Goal: Communication & Community: Ask a question

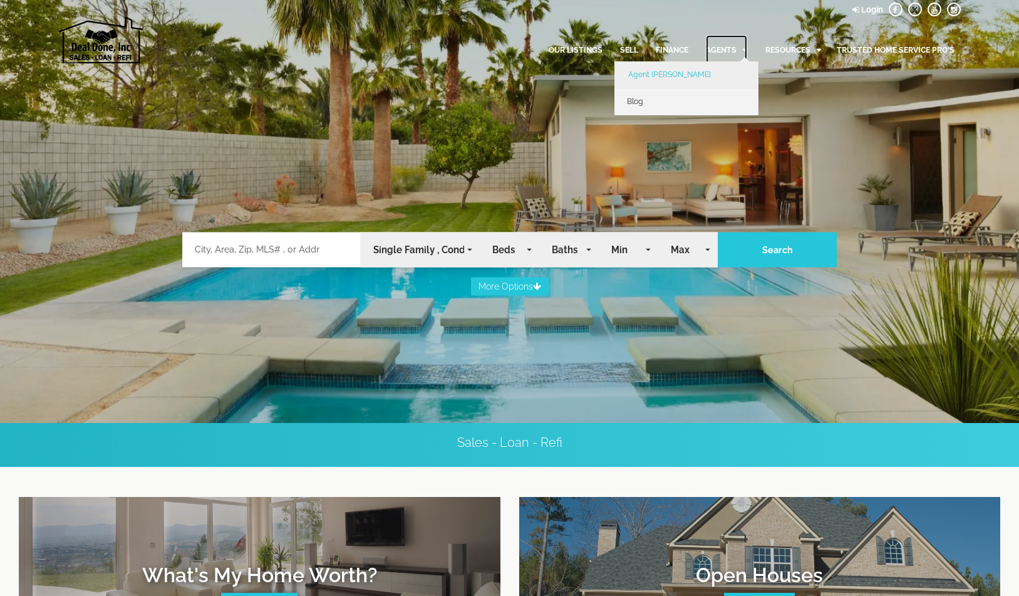
drag, startPoint x: 720, startPoint y: 50, endPoint x: 678, endPoint y: 65, distance: 44.0
click at [720, 49] on link "Agents" at bounding box center [726, 50] width 41 height 30
click at [655, 73] on link "Agent [PERSON_NAME]" at bounding box center [687, 74] width 144 height 27
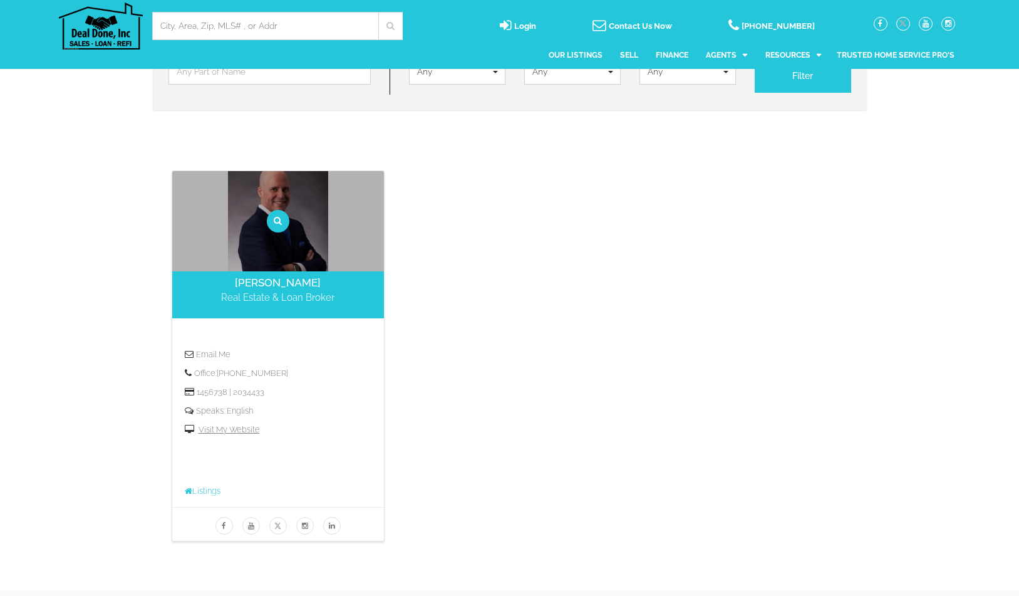
scroll to position [188, 0]
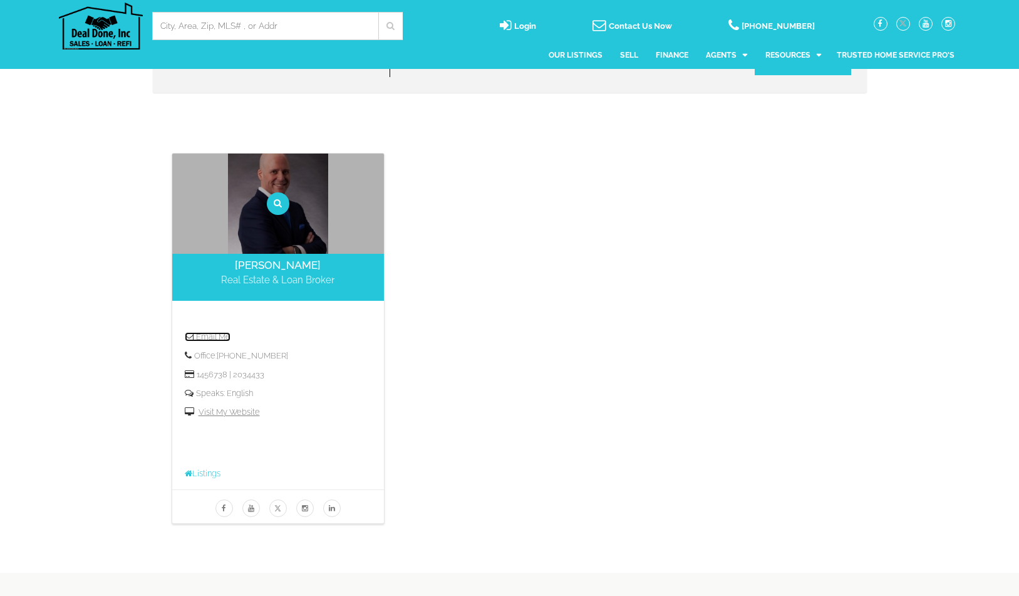
click at [217, 337] on link "Email Me" at bounding box center [208, 336] width 46 height 9
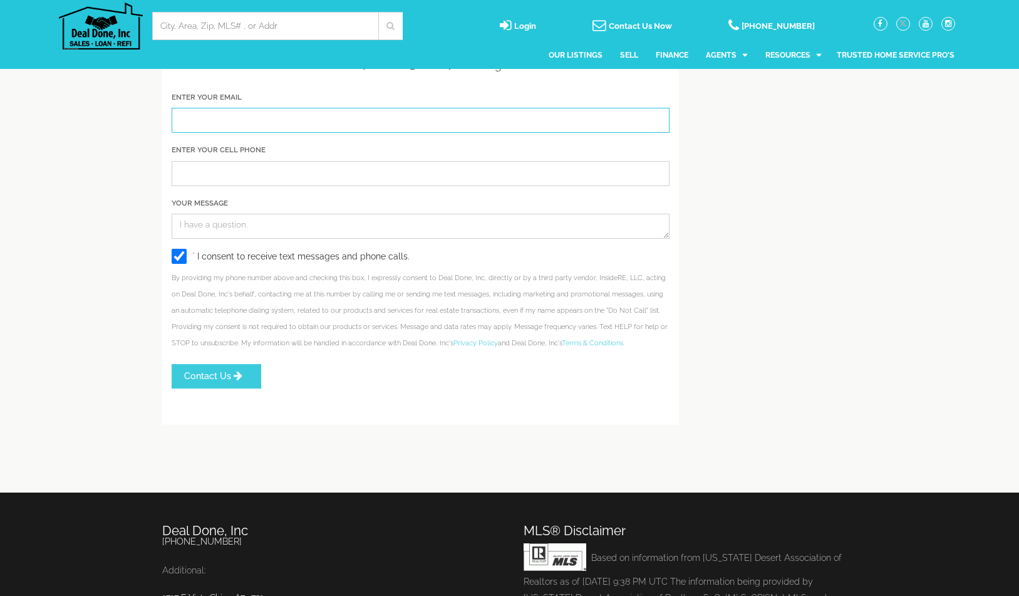
drag, startPoint x: 266, startPoint y: 132, endPoint x: 274, endPoint y: 147, distance: 17.1
click at [266, 131] on input "Enter Your Email" at bounding box center [421, 120] width 498 height 25
type input "tyronebrownbusinessline@gmail.com"
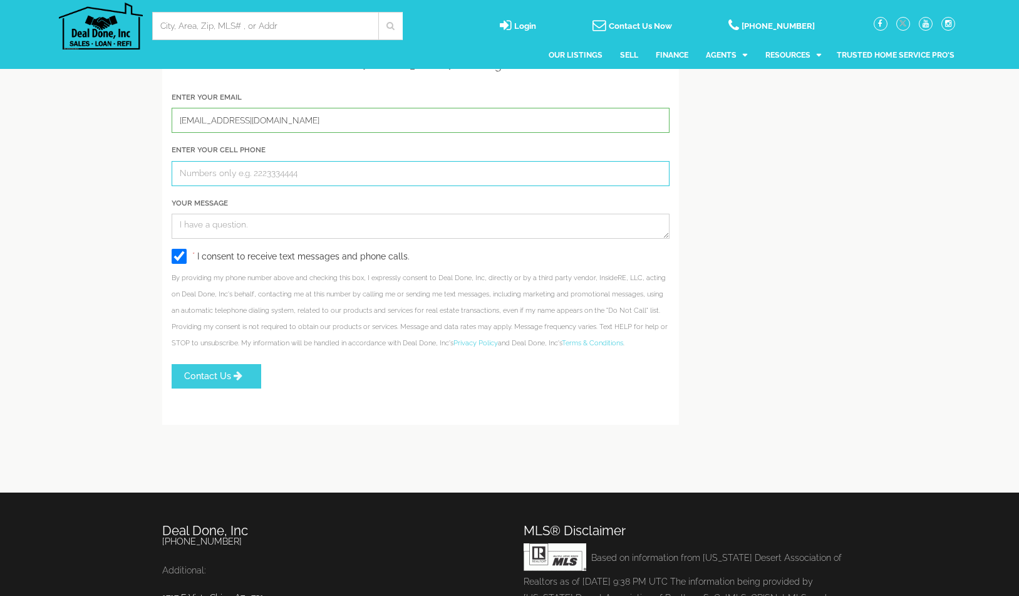
click at [237, 185] on input "Enter Your Cell Phone" at bounding box center [421, 173] width 498 height 25
type input "305-970-9865"
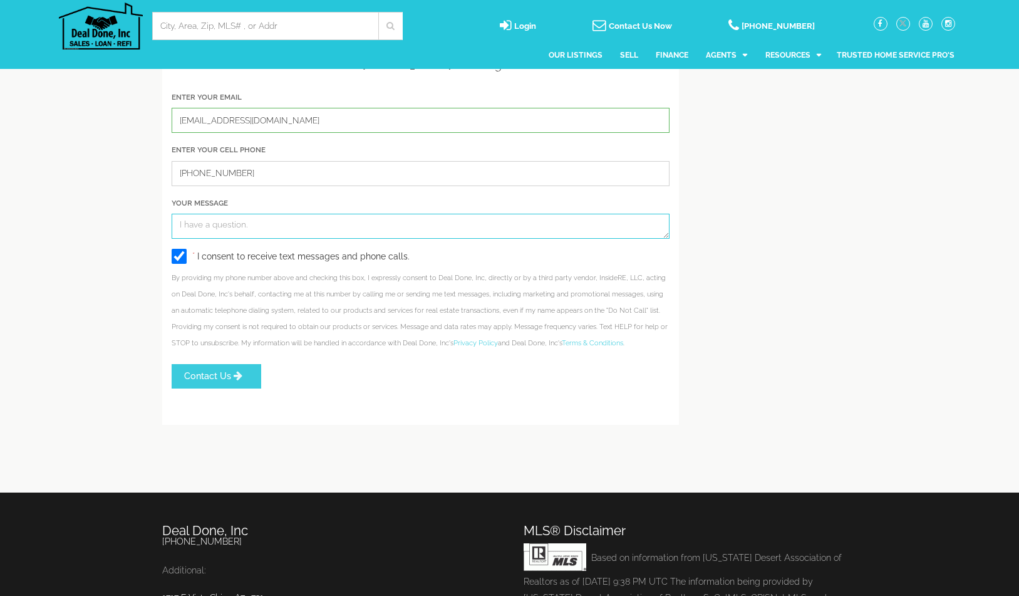
click at [239, 239] on textarea "Your Message" at bounding box center [421, 226] width 498 height 25
paste textarea "Hi, this is Tyrone. My family and I are excited to begin our search for the per…"
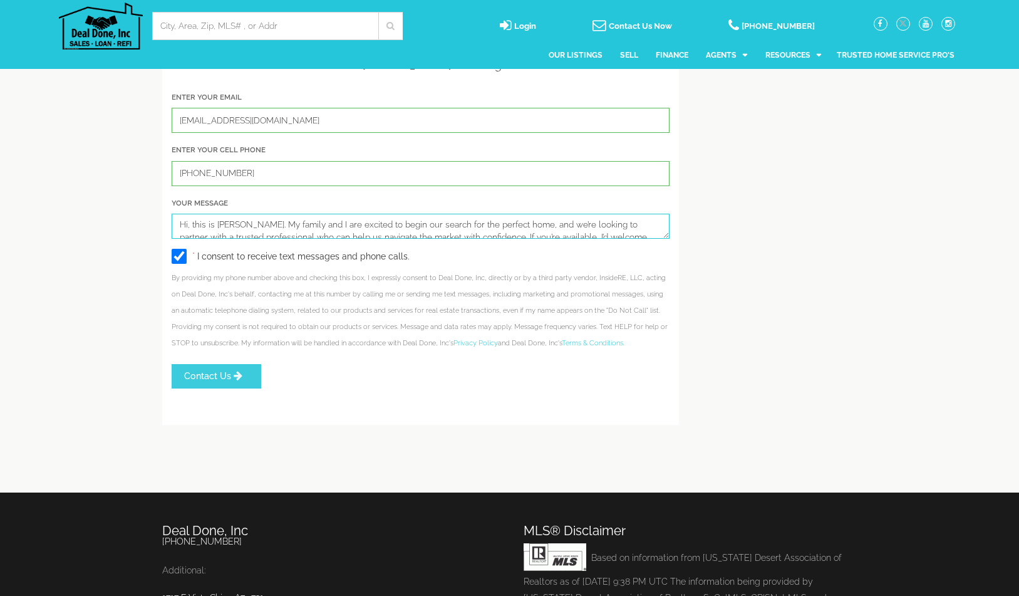
scroll to position [30, 0]
type textarea "Hi, this is Tyrone. My family and I are excited to begin our search for the per…"
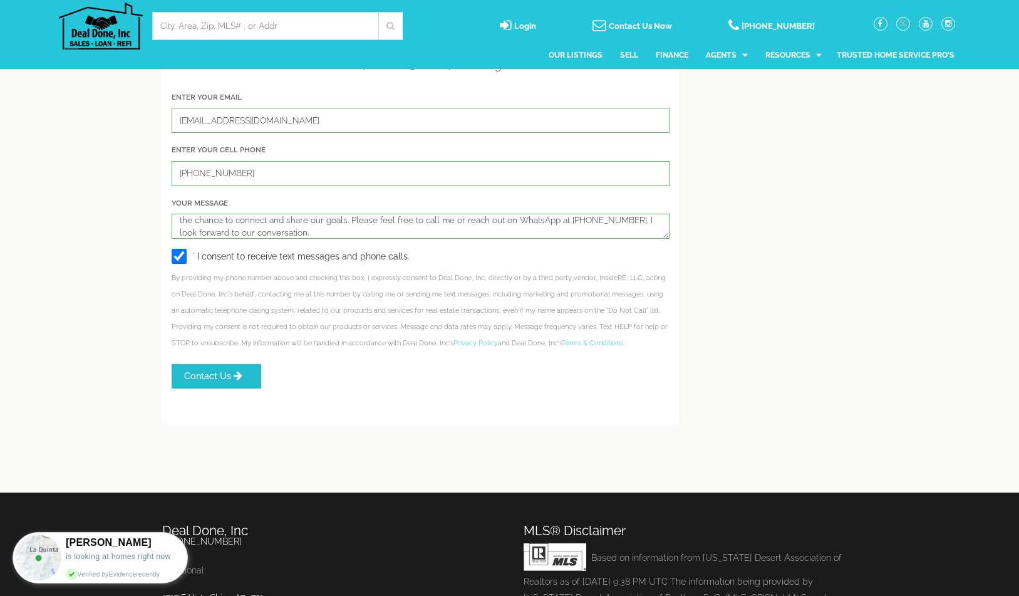
click at [234, 381] on icon "submit" at bounding box center [238, 376] width 9 height 10
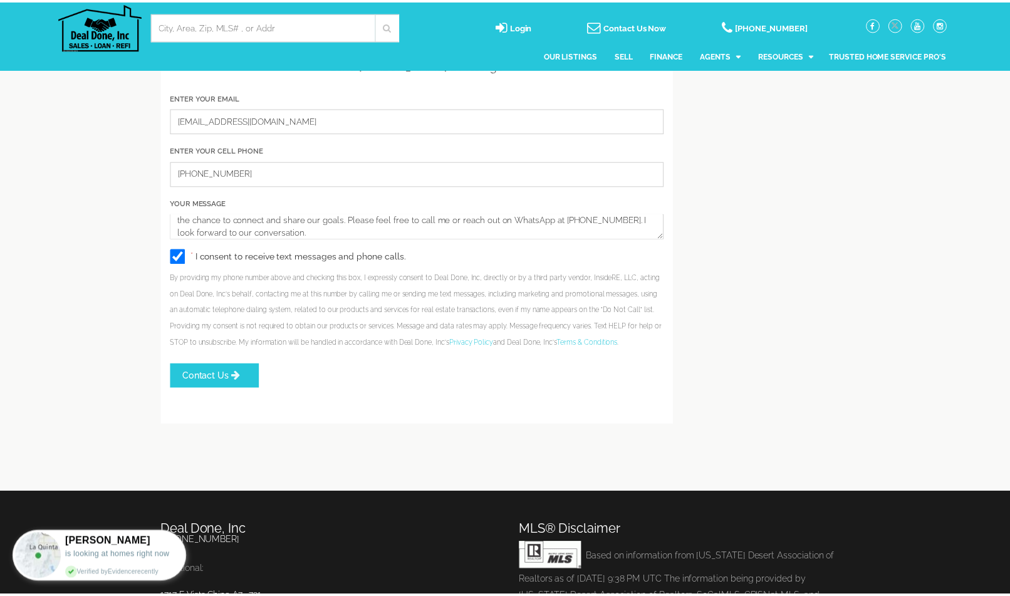
scroll to position [0, 0]
